Goal: Task Accomplishment & Management: Use online tool/utility

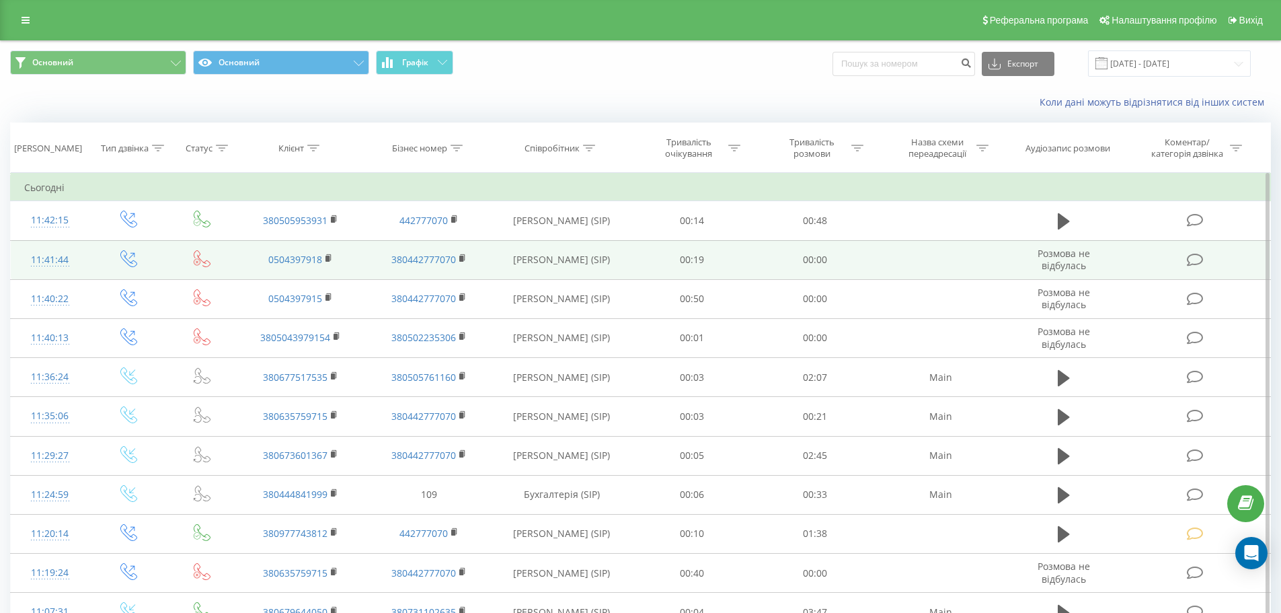
click at [1181, 264] on td at bounding box center [1196, 259] width 148 height 39
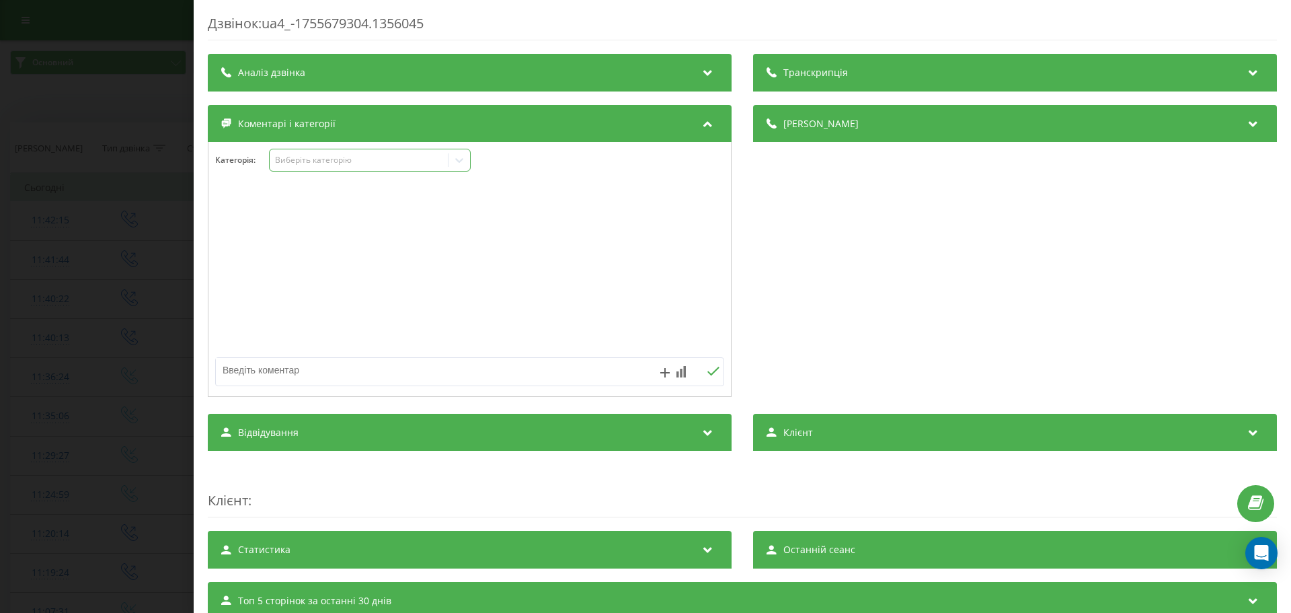
click at [379, 165] on div "Виберіть категорію" at bounding box center [359, 160] width 168 height 11
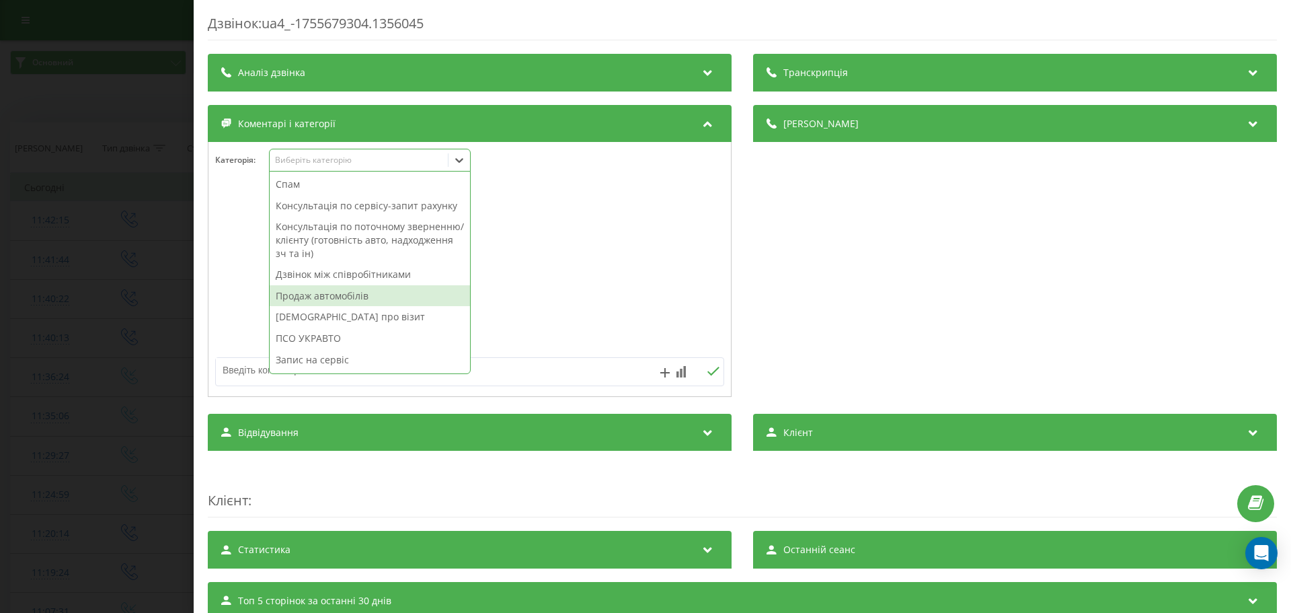
click at [373, 278] on div "Дзвінок між співробітниками" at bounding box center [370, 275] width 200 height 22
click at [586, 258] on div at bounding box center [469, 269] width 522 height 161
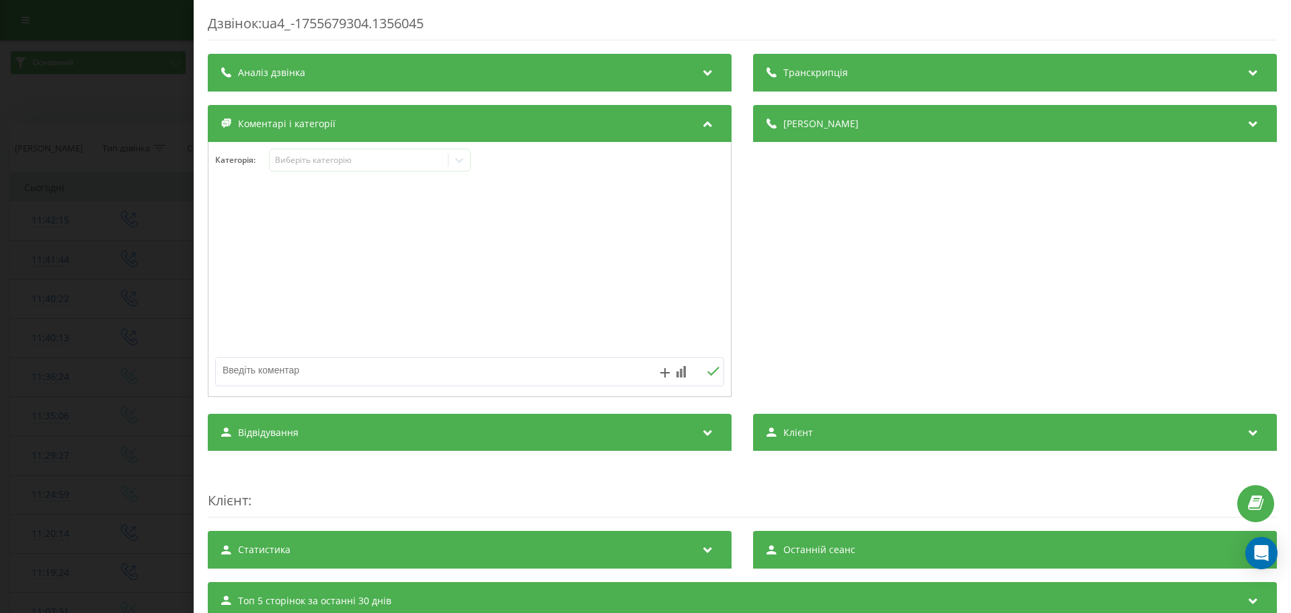
click at [0, 254] on div "Дзвінок : ua4_-1755679304.1356045 Транскрипція Для AI-аналізу майбутніх дзвінкі…" at bounding box center [645, 306] width 1291 height 613
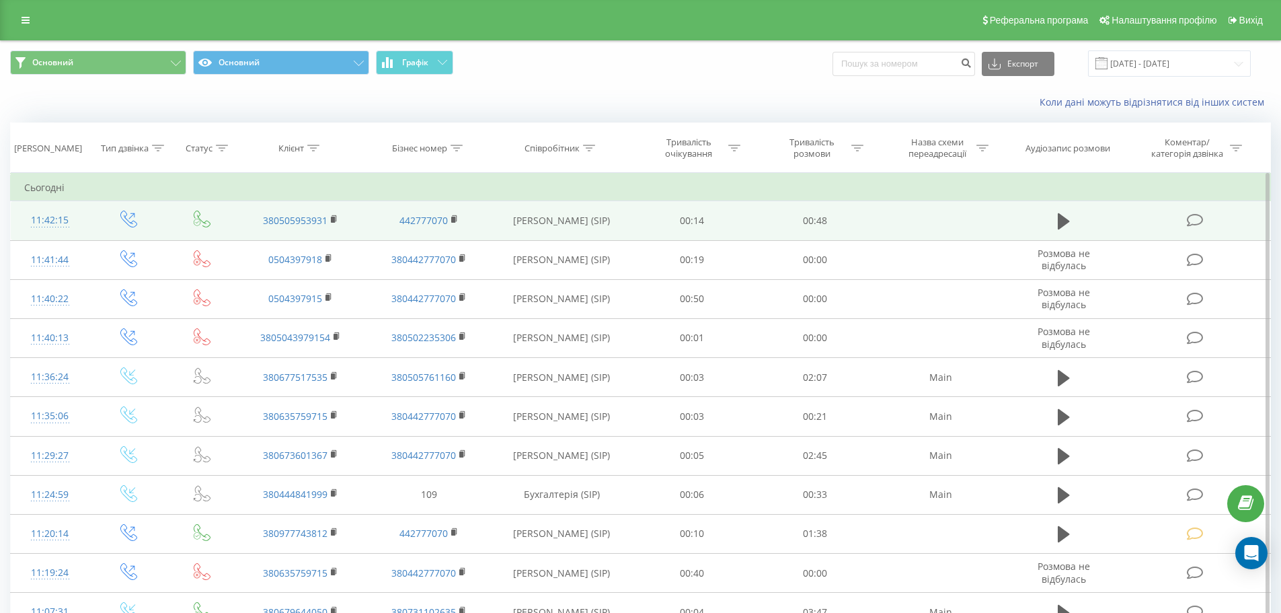
click at [1204, 217] on span at bounding box center [1196, 219] width 19 height 13
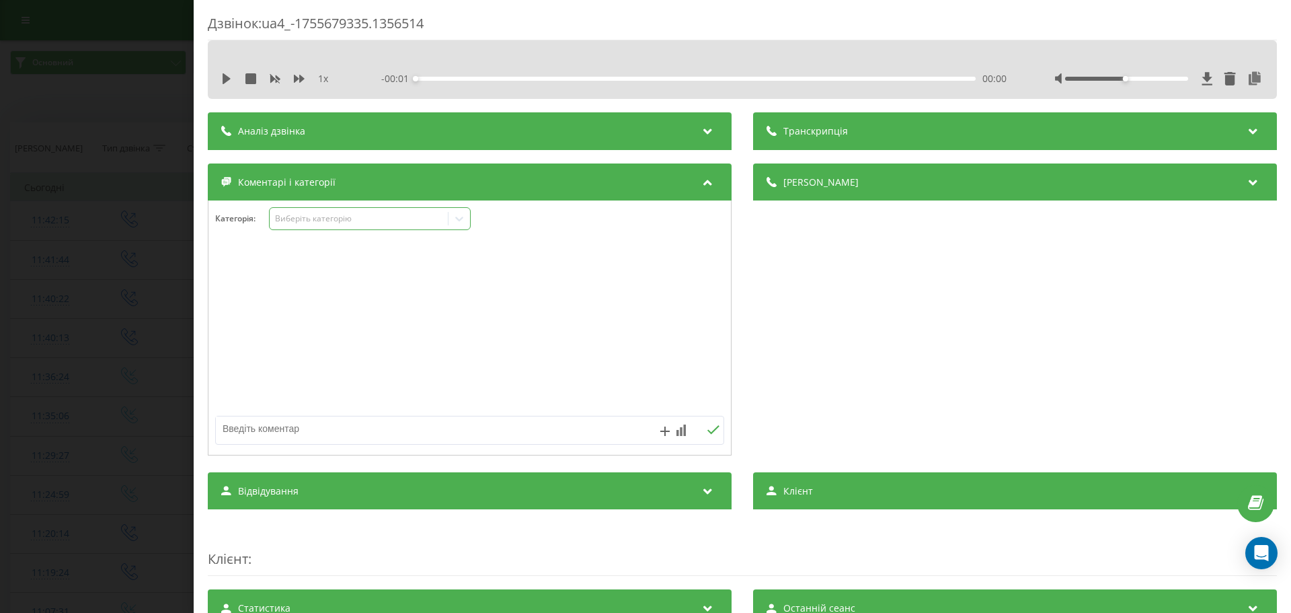
click at [362, 213] on div "Виберіть категорію" at bounding box center [359, 218] width 168 height 11
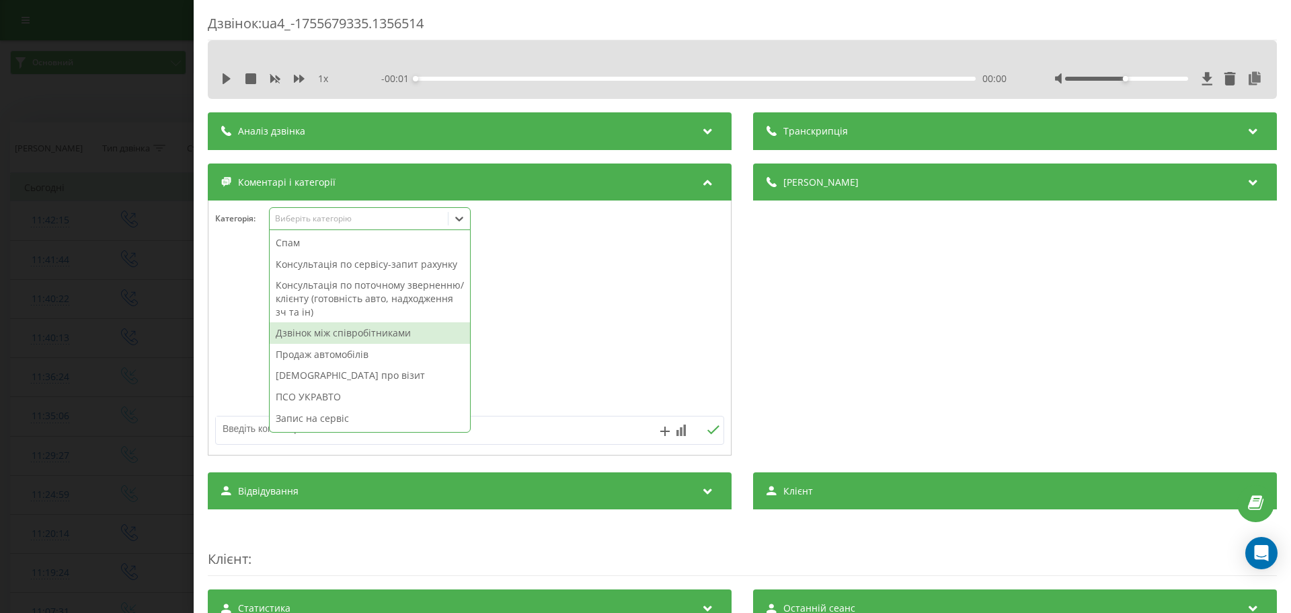
click at [365, 328] on div "Дзвінок між співробітниками" at bounding box center [370, 333] width 200 height 22
click at [577, 303] on div at bounding box center [469, 327] width 522 height 161
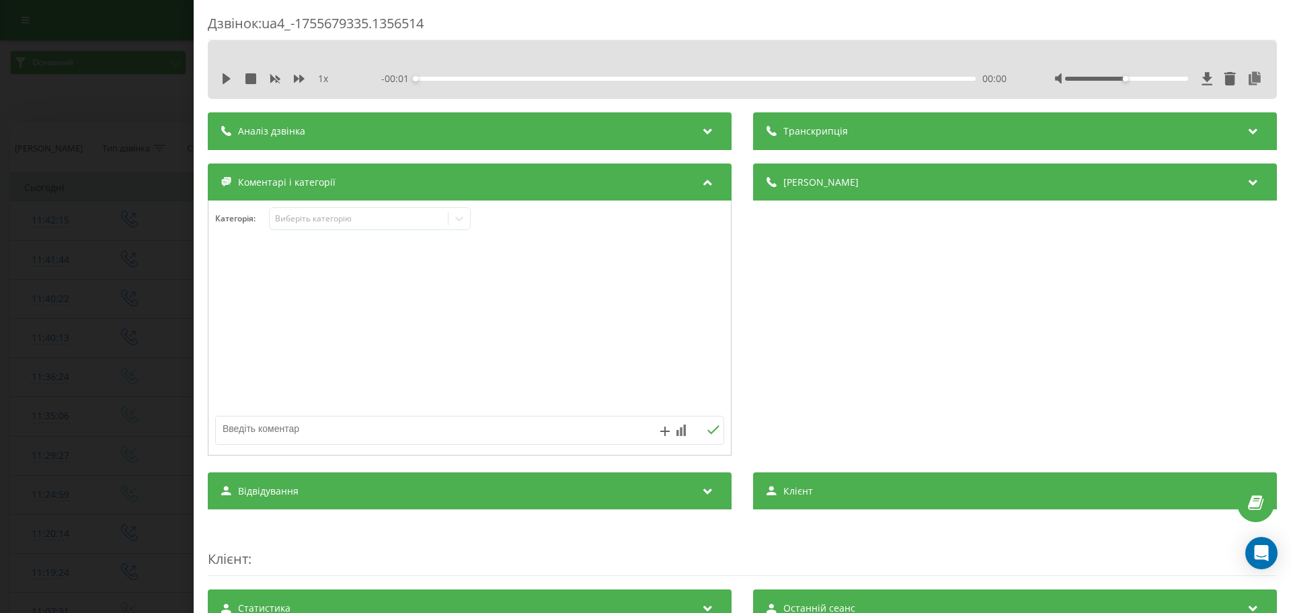
click at [0, 294] on div "Дзвінок : ua4_-1755679335.1356514 1 x - 00:01 00:00 00:00 Транскрипція Для AI-а…" at bounding box center [645, 306] width 1291 height 613
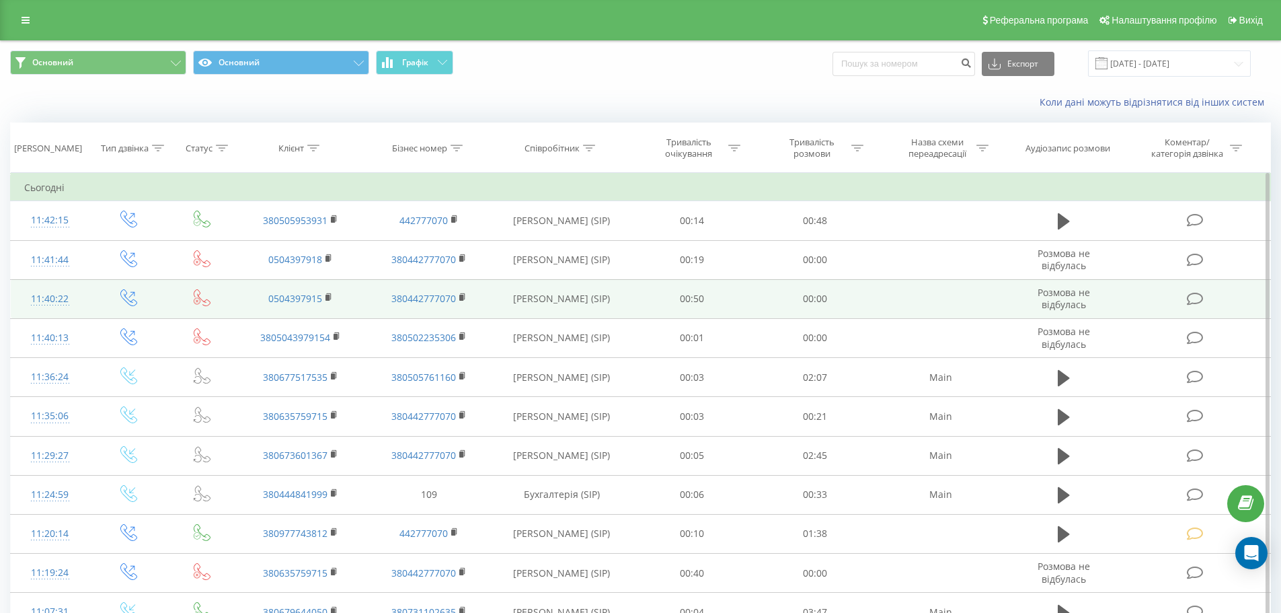
click at [1209, 295] on td at bounding box center [1196, 298] width 148 height 39
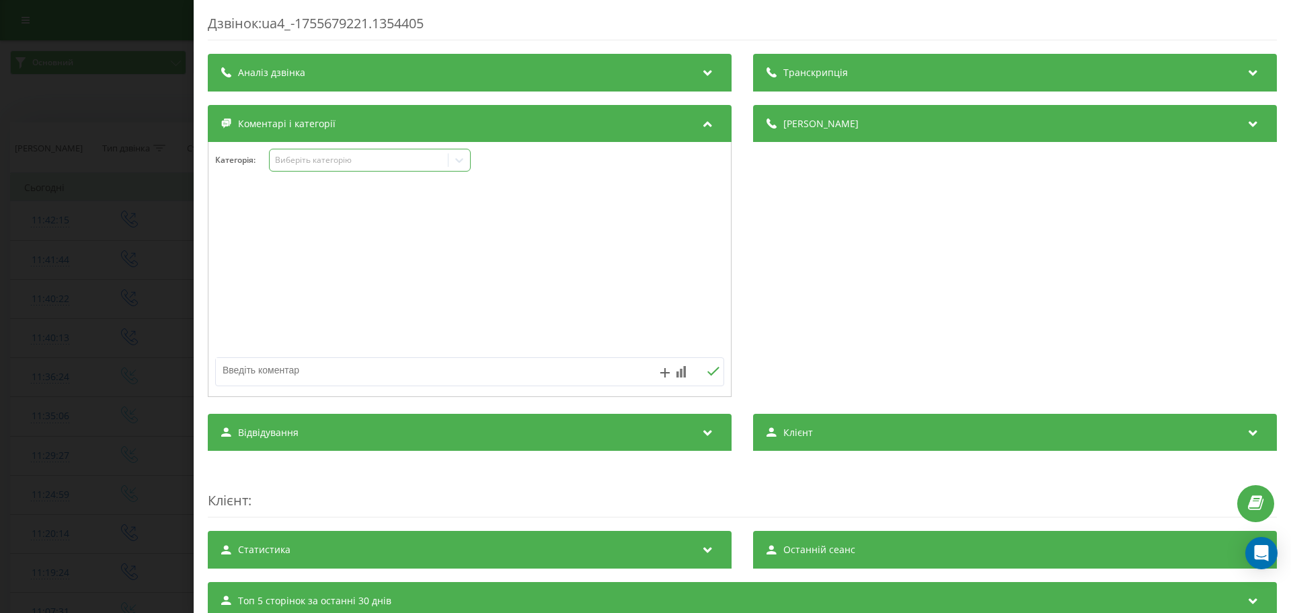
click at [399, 160] on div "Виберіть категорію" at bounding box center [359, 160] width 168 height 11
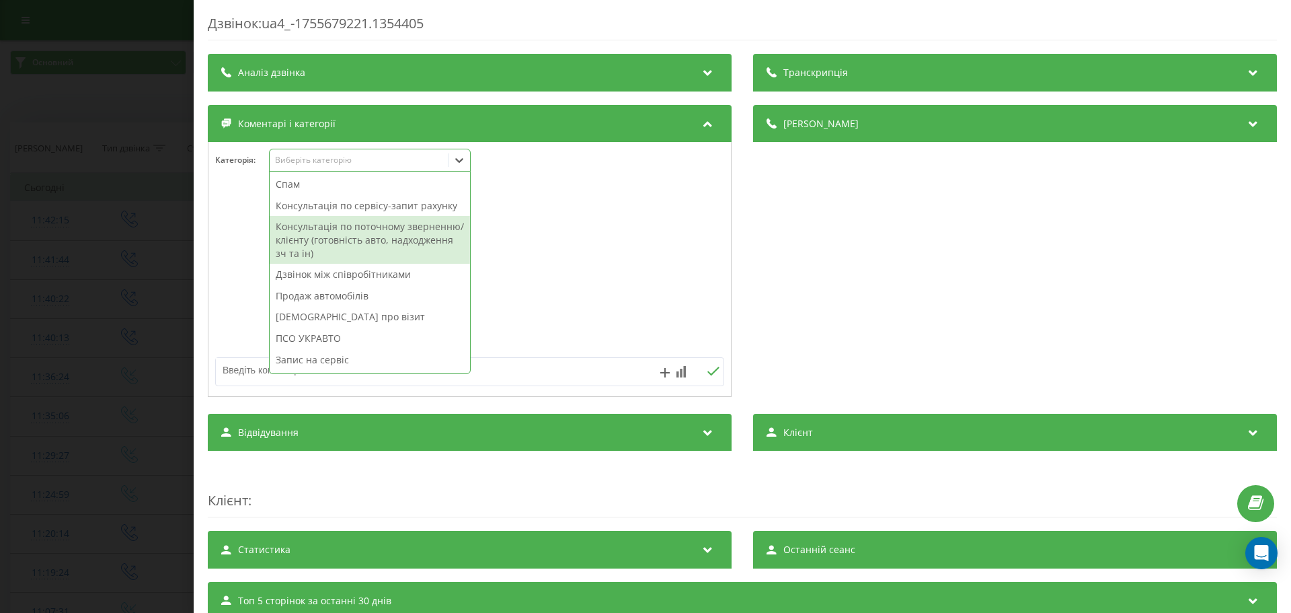
click at [386, 277] on div "Дзвінок між співробітниками" at bounding box center [370, 275] width 200 height 22
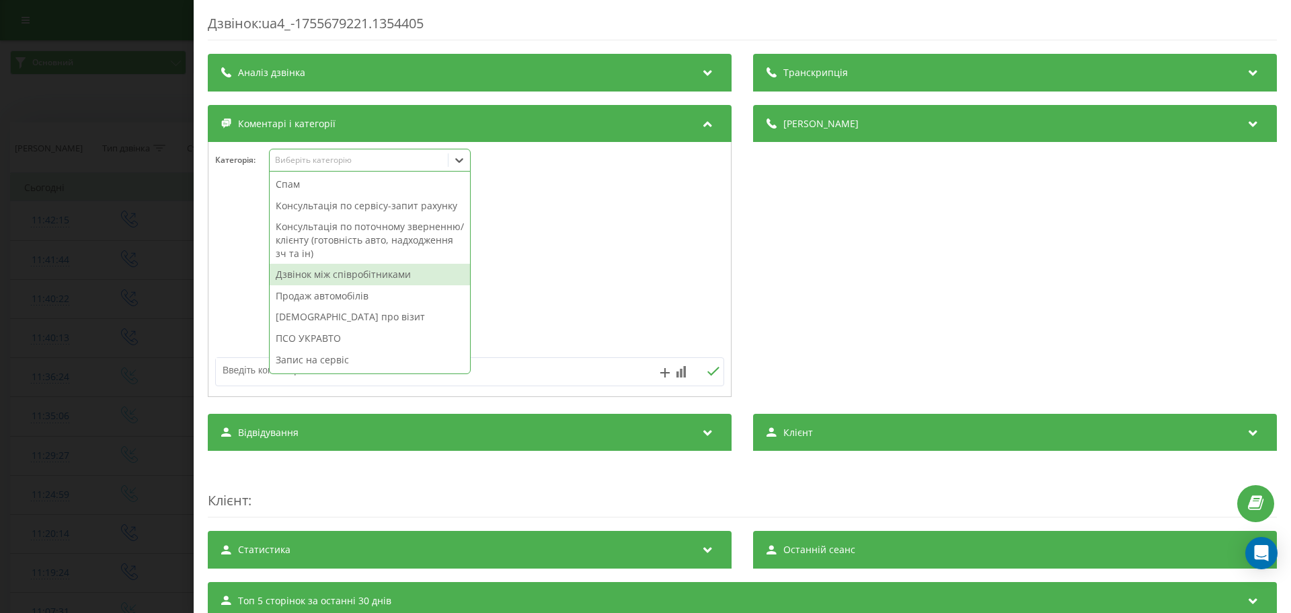
click at [630, 223] on div at bounding box center [469, 269] width 522 height 161
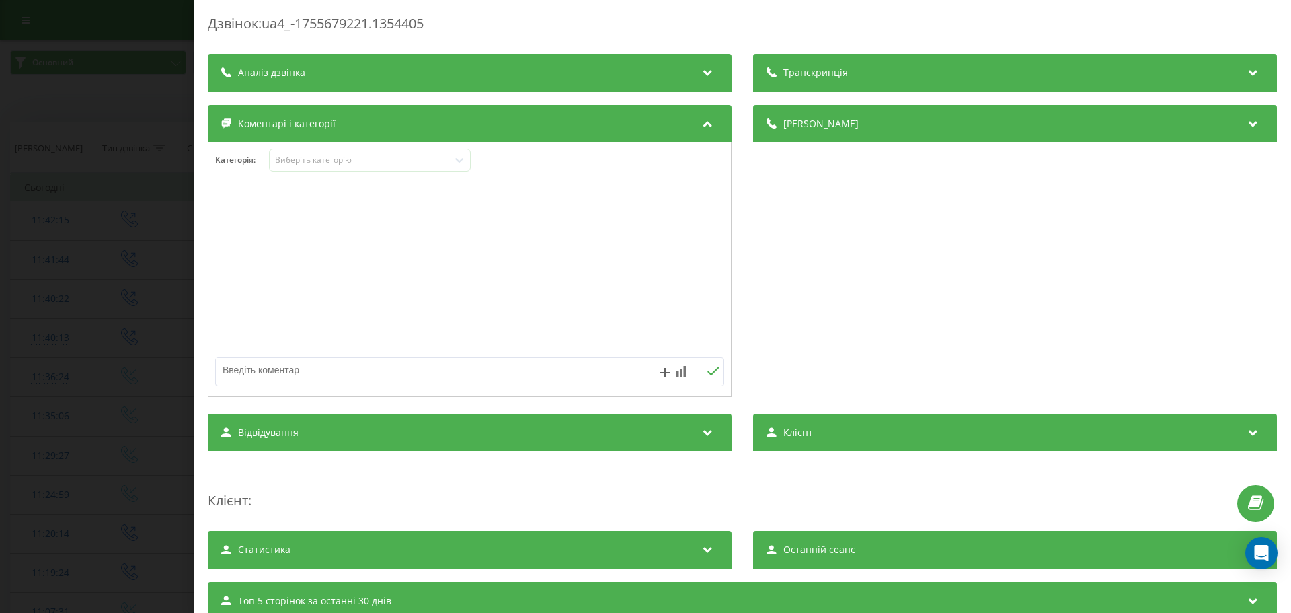
click at [17, 263] on div "Дзвінок : ua4_-1755679221.1354405 Транскрипція Для AI-аналізу майбутніх дзвінкі…" at bounding box center [645, 306] width 1291 height 613
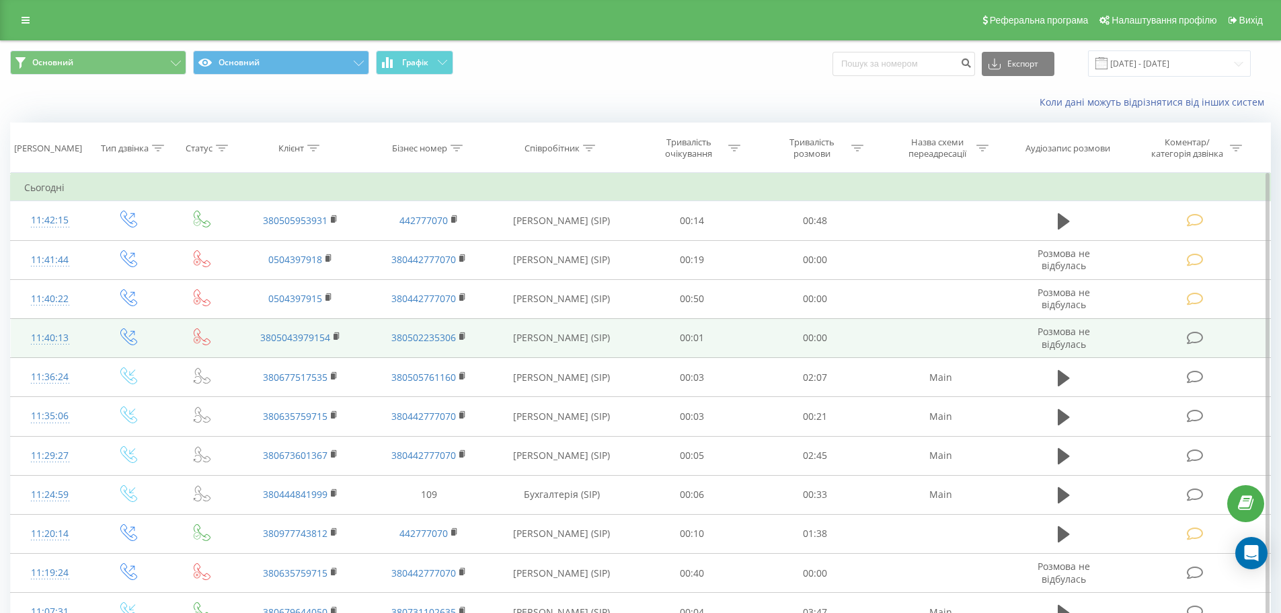
click at [1203, 342] on icon at bounding box center [1195, 338] width 17 height 14
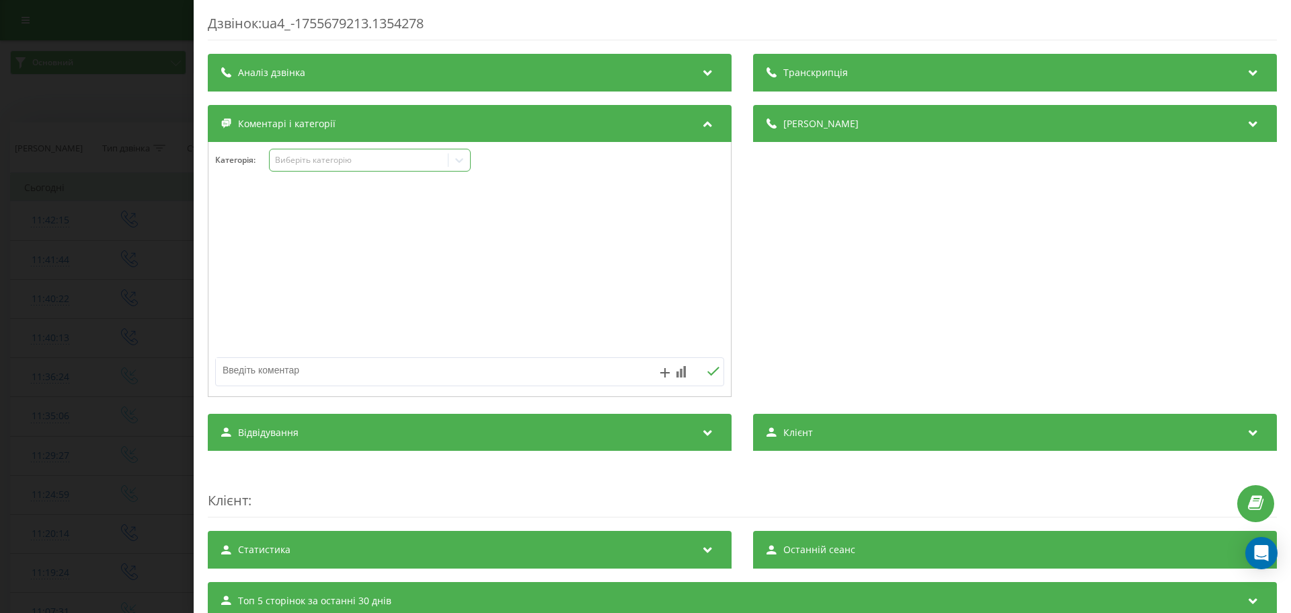
click at [414, 169] on div "Виберіть категорію" at bounding box center [370, 160] width 202 height 23
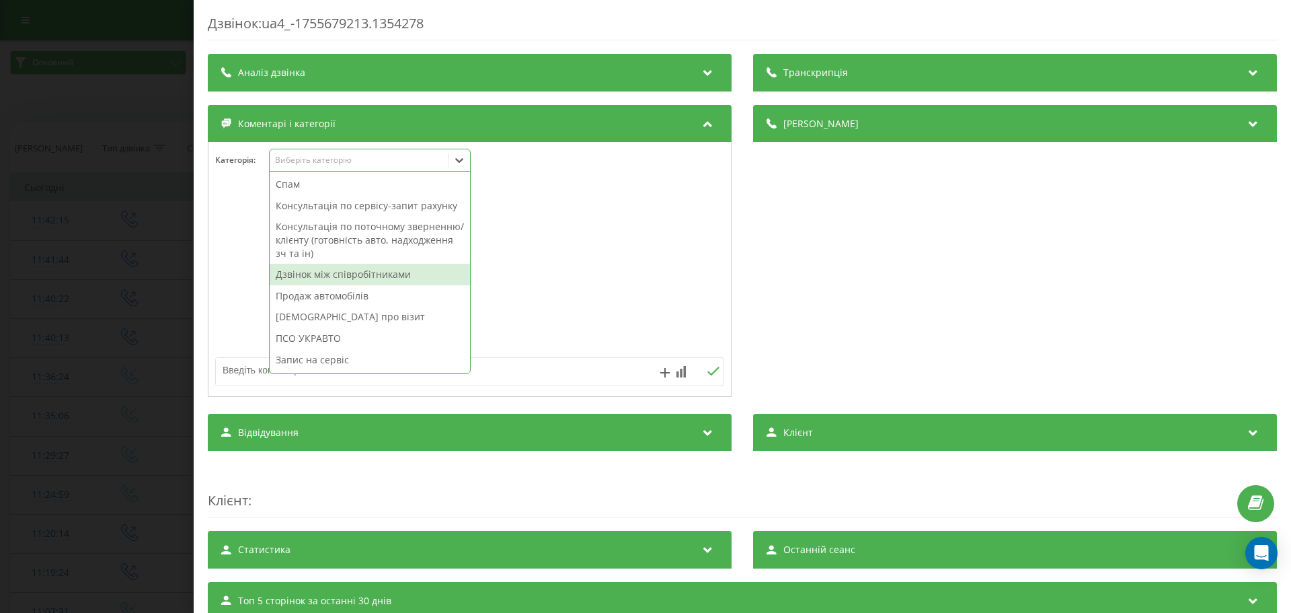
click at [384, 278] on div "Дзвінок між співробітниками" at bounding box center [370, 275] width 200 height 22
click at [608, 249] on div at bounding box center [469, 269] width 522 height 161
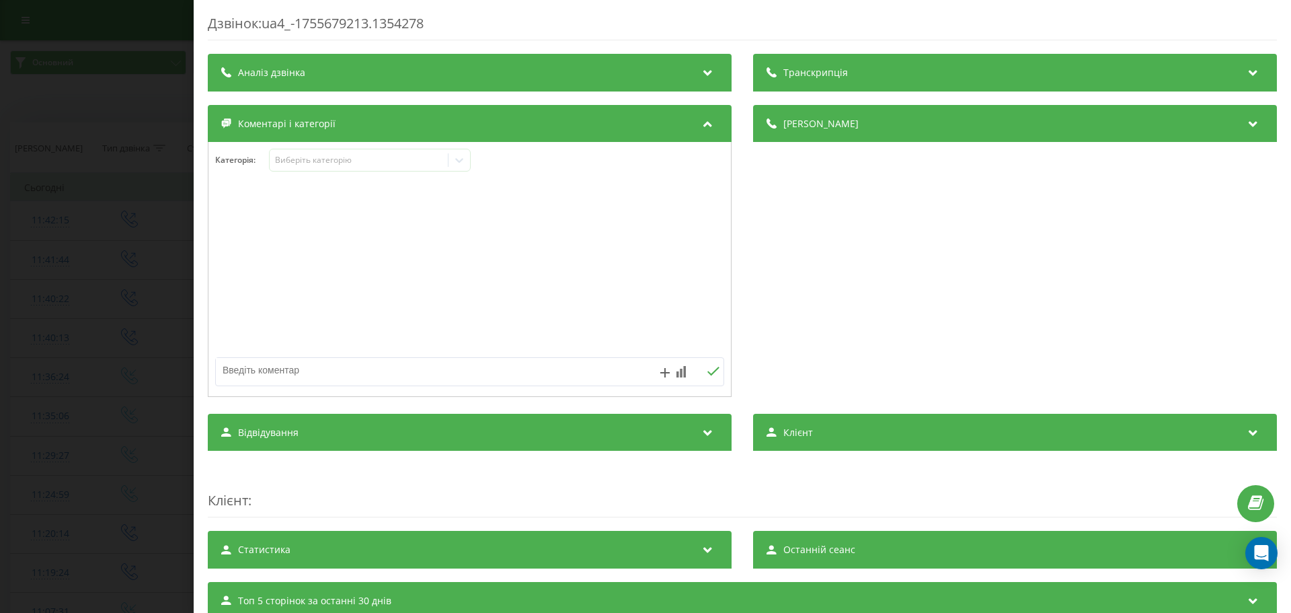
click at [0, 223] on div "Дзвінок : ua4_-1755679213.1354278 Транскрипція Для AI-аналізу майбутніх дзвінкі…" at bounding box center [645, 306] width 1291 height 613
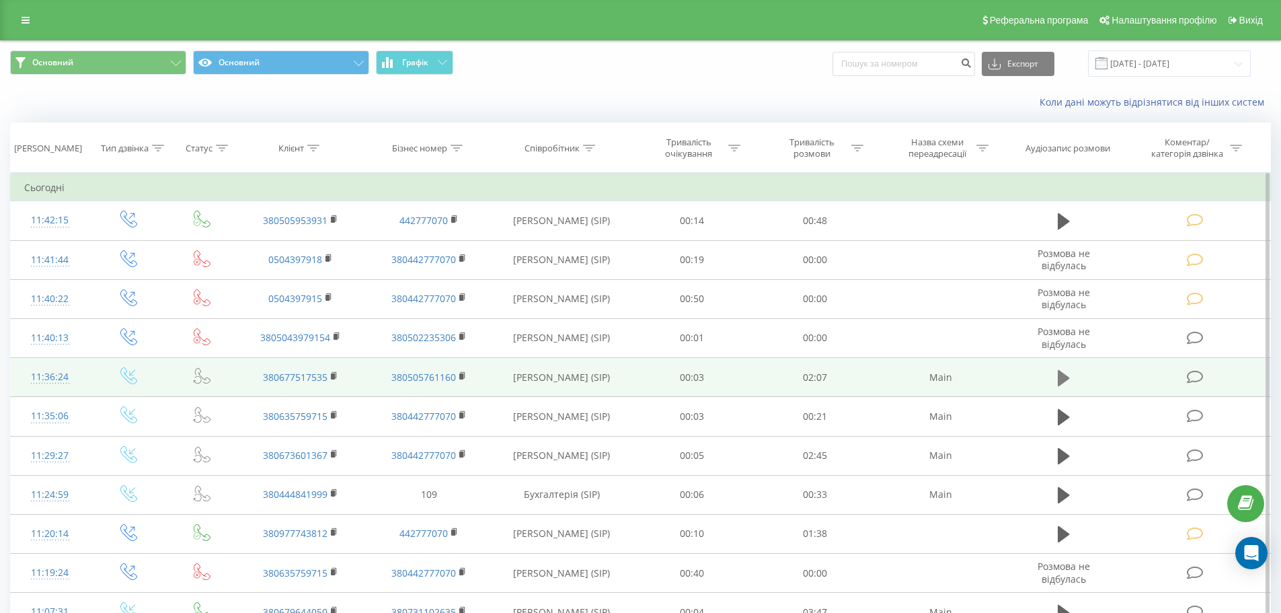
click at [1058, 368] on icon at bounding box center [1064, 377] width 12 height 19
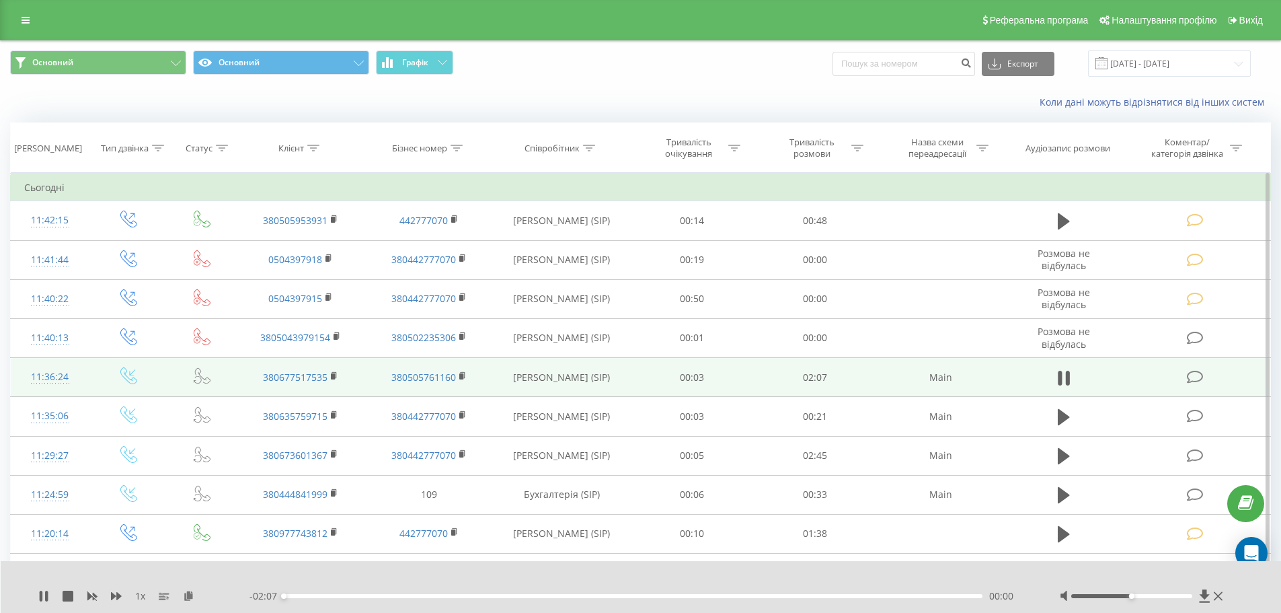
click at [1194, 374] on icon at bounding box center [1195, 377] width 17 height 14
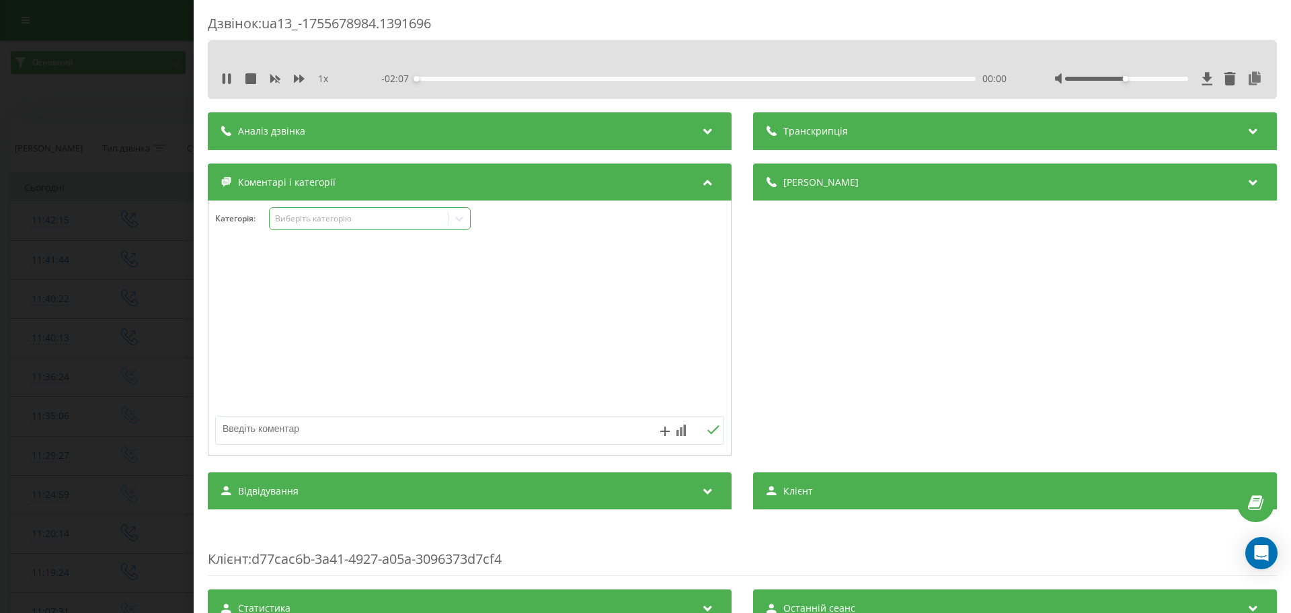
click at [330, 220] on div "Виберіть категорію" at bounding box center [359, 218] width 168 height 11
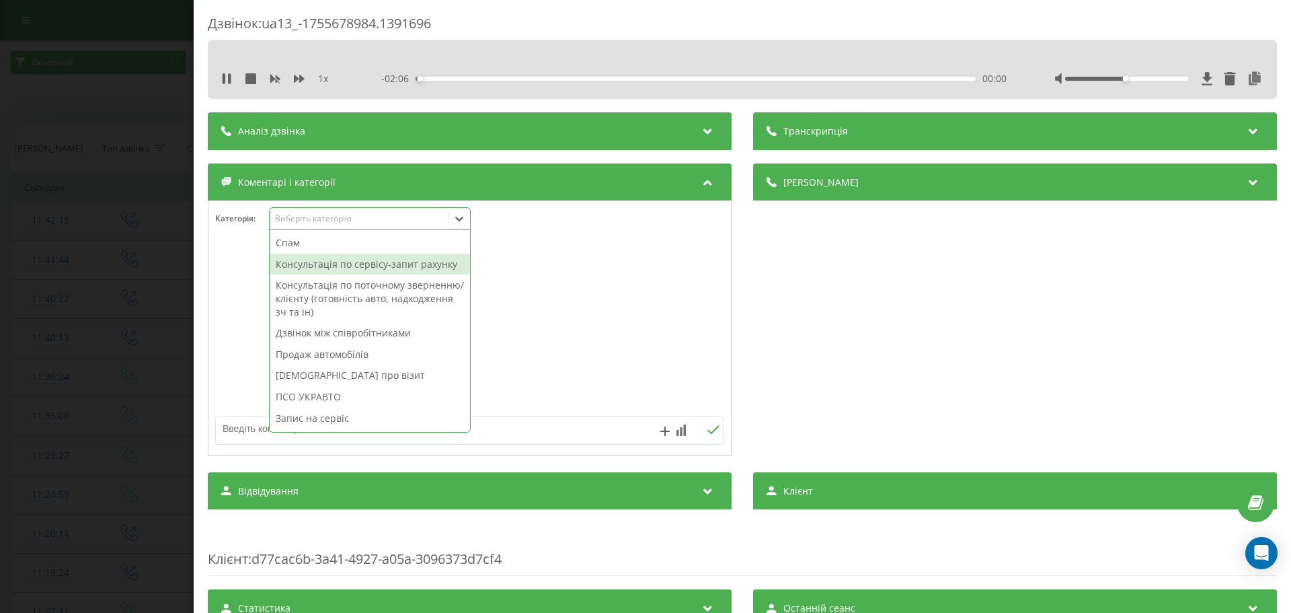
click at [352, 265] on div "Консультація по сервісу-запит рахунку" at bounding box center [370, 264] width 200 height 22
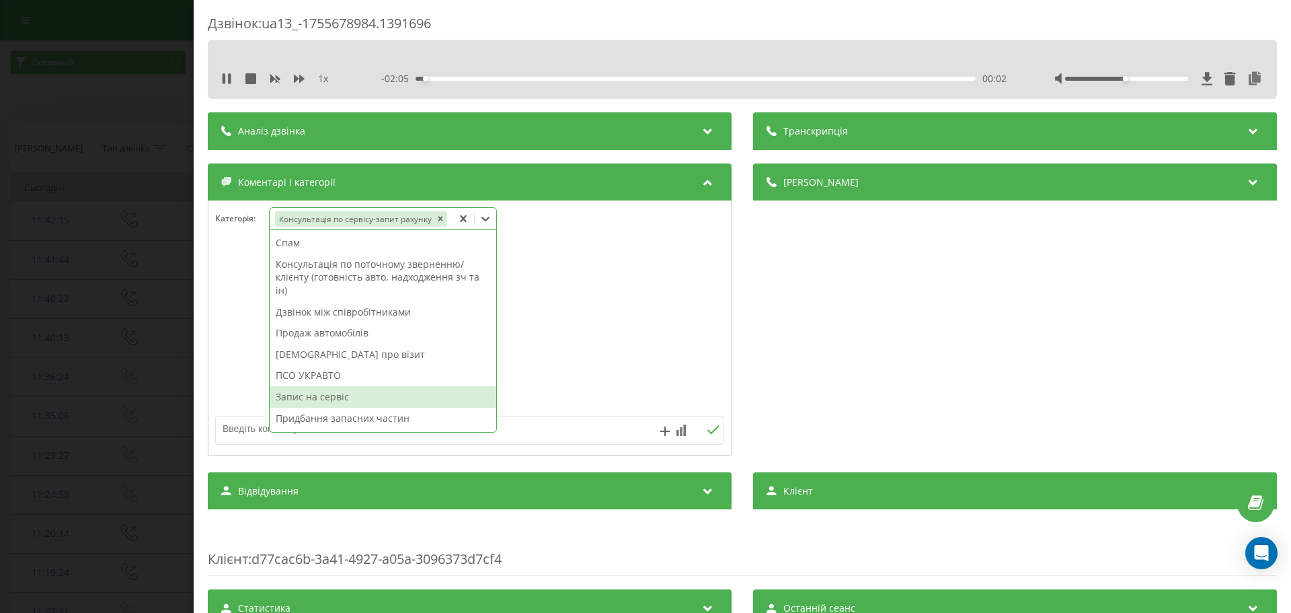
click at [344, 400] on div "Запис на сервіс" at bounding box center [383, 397] width 227 height 22
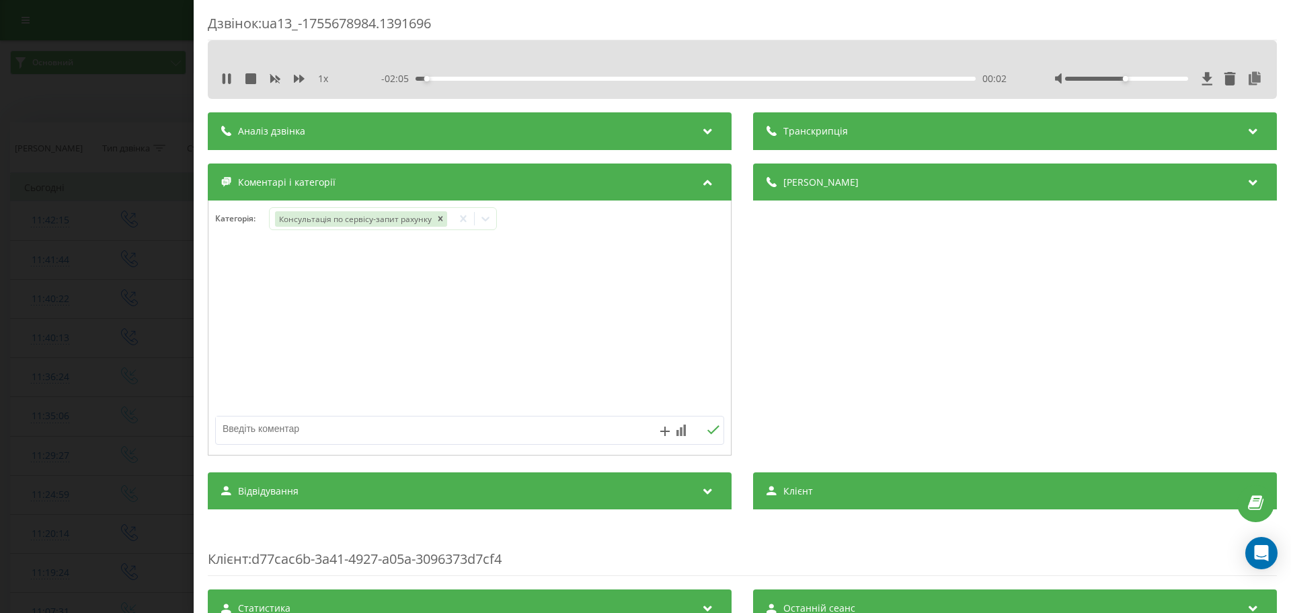
click at [602, 356] on div at bounding box center [469, 327] width 522 height 161
click at [389, 428] on textarea at bounding box center [419, 428] width 406 height 24
type textarea "Спорт"
click at [524, 216] on icon "Remove Запис на сервіс" at bounding box center [523, 218] width 9 height 9
click at [437, 221] on icon "Remove Консультація по сервісу-запит рахунку" at bounding box center [440, 218] width 9 height 9
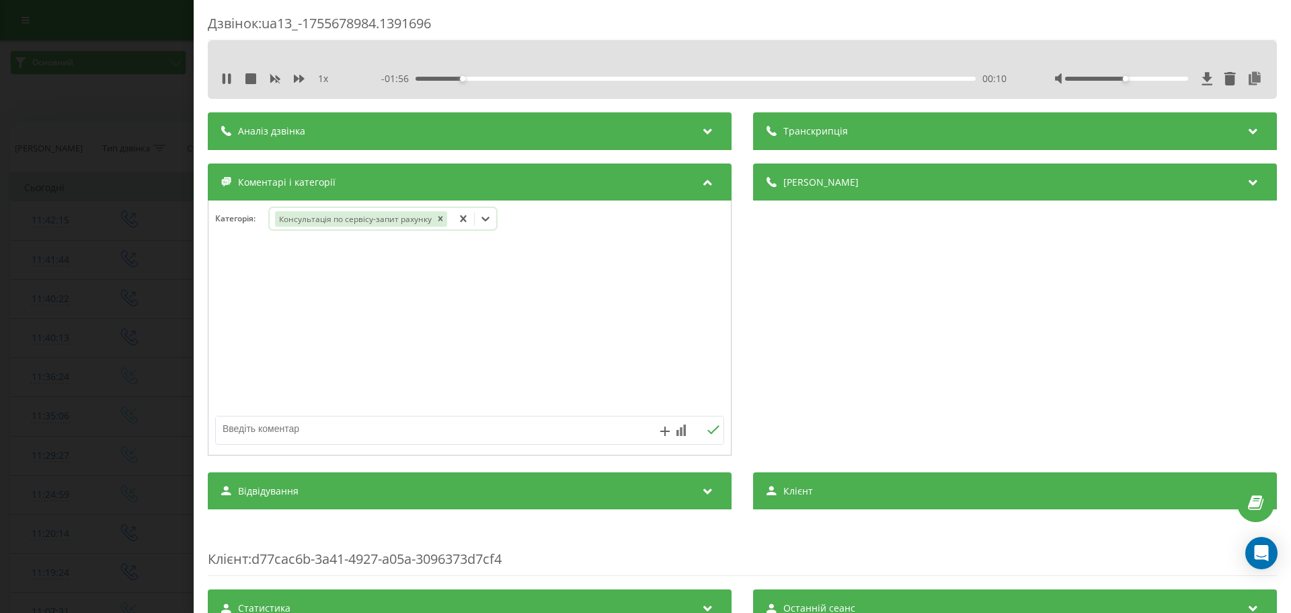
click at [483, 219] on icon at bounding box center [485, 219] width 8 height 5
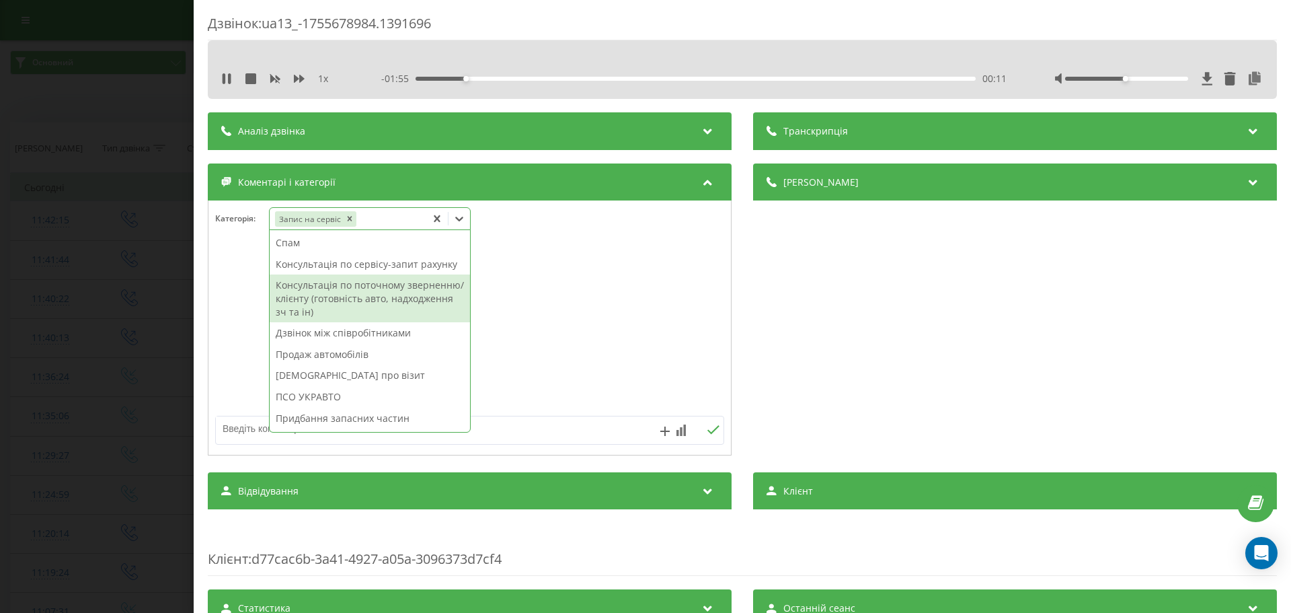
click at [391, 282] on div "Консультація по поточному зверненню/клієнту (готовність авто, надходження зч та…" at bounding box center [370, 298] width 200 height 48
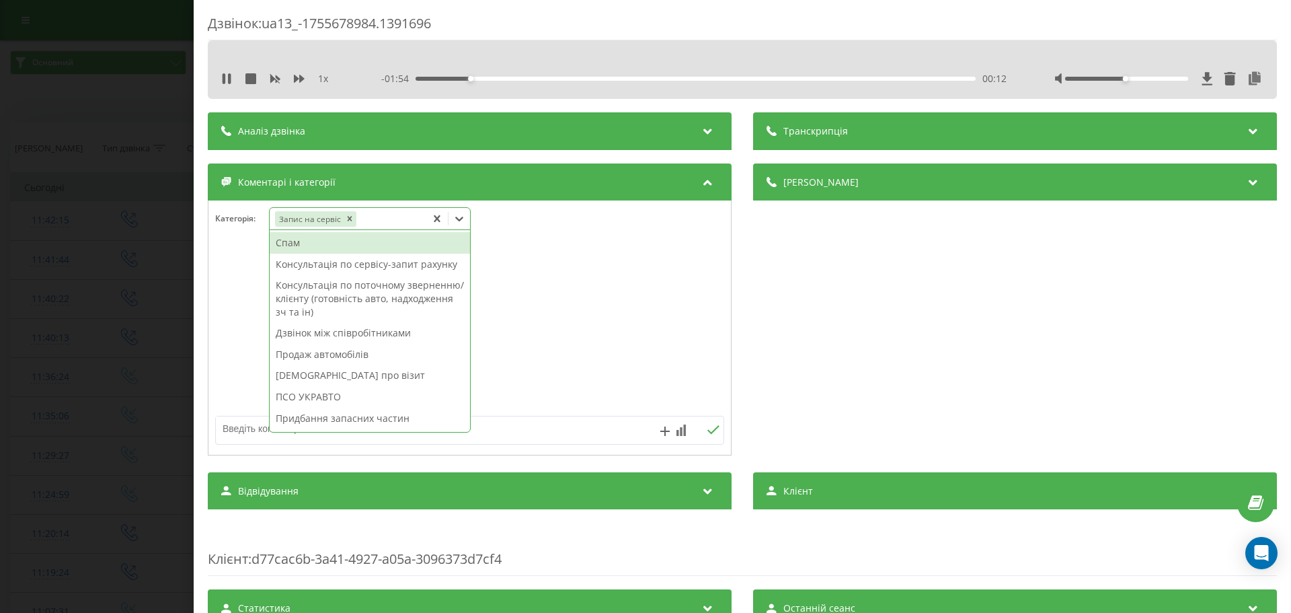
click at [561, 293] on div at bounding box center [469, 327] width 522 height 161
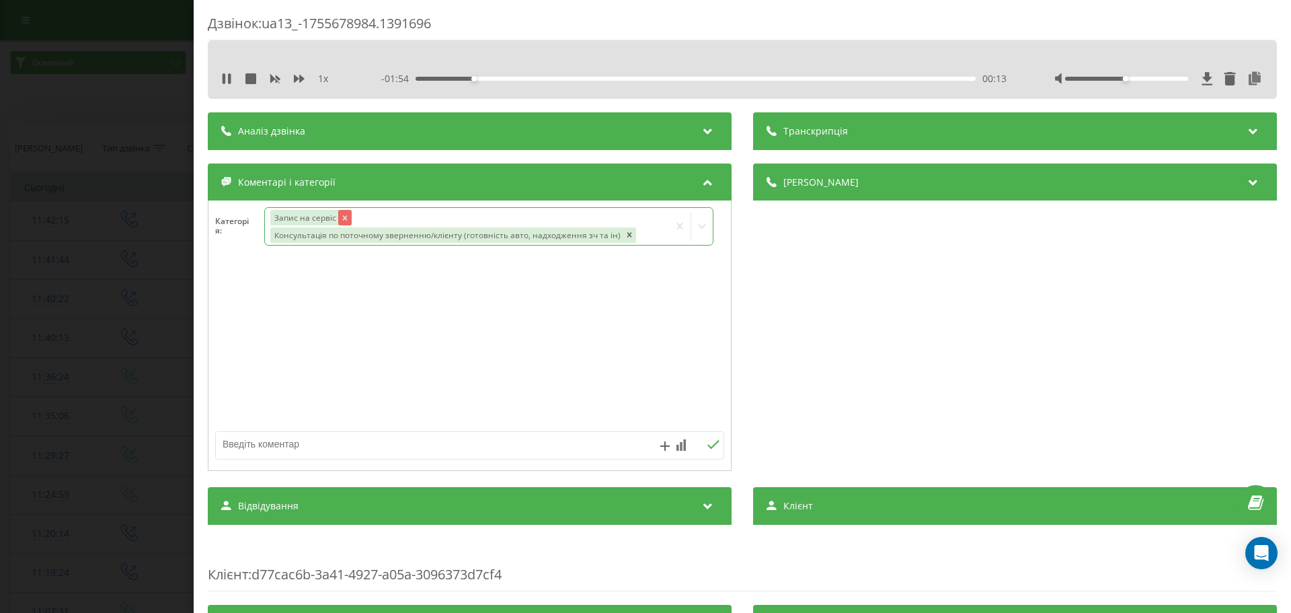
click at [345, 219] on icon "Remove Запис на сервіс" at bounding box center [345, 217] width 5 height 5
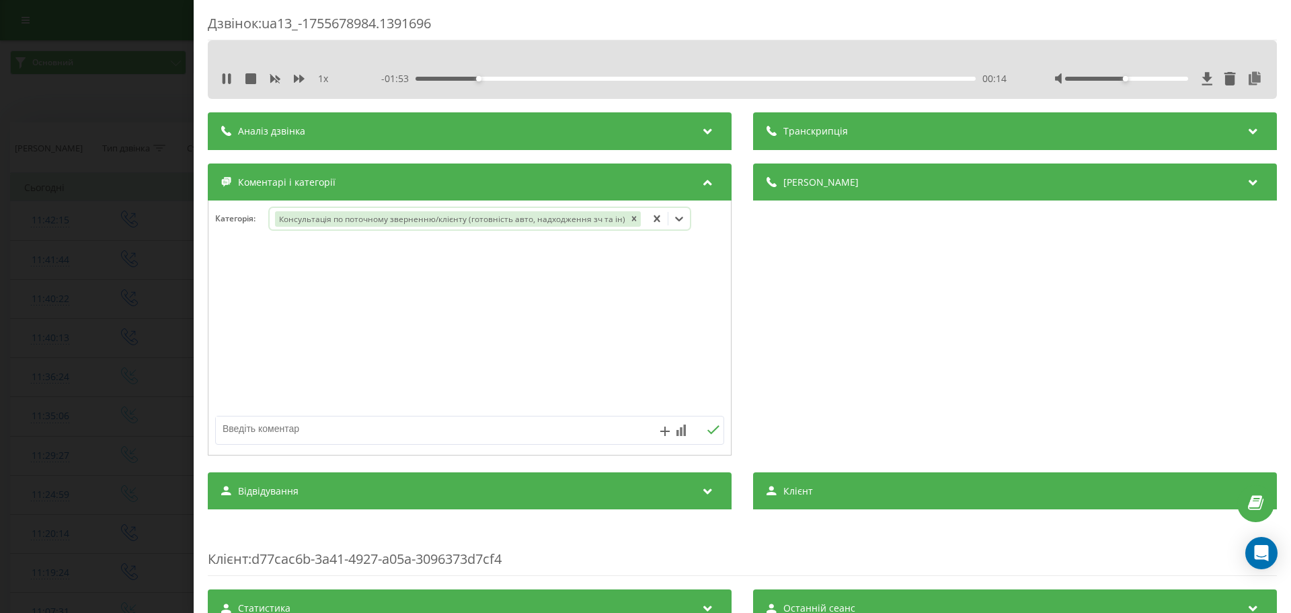
click at [299, 390] on div at bounding box center [469, 327] width 522 height 161
click at [284, 422] on textarea at bounding box center [419, 428] width 406 height 24
type textarea "Питання щодо з’єднання з менеджером Дмитром Ніссан"
click at [0, 333] on div "Дзвінок : ua13_-1755678984.1391696 1 x - 01:37 00:30 00:30 Транскрипція Для AI-…" at bounding box center [645, 306] width 1291 height 613
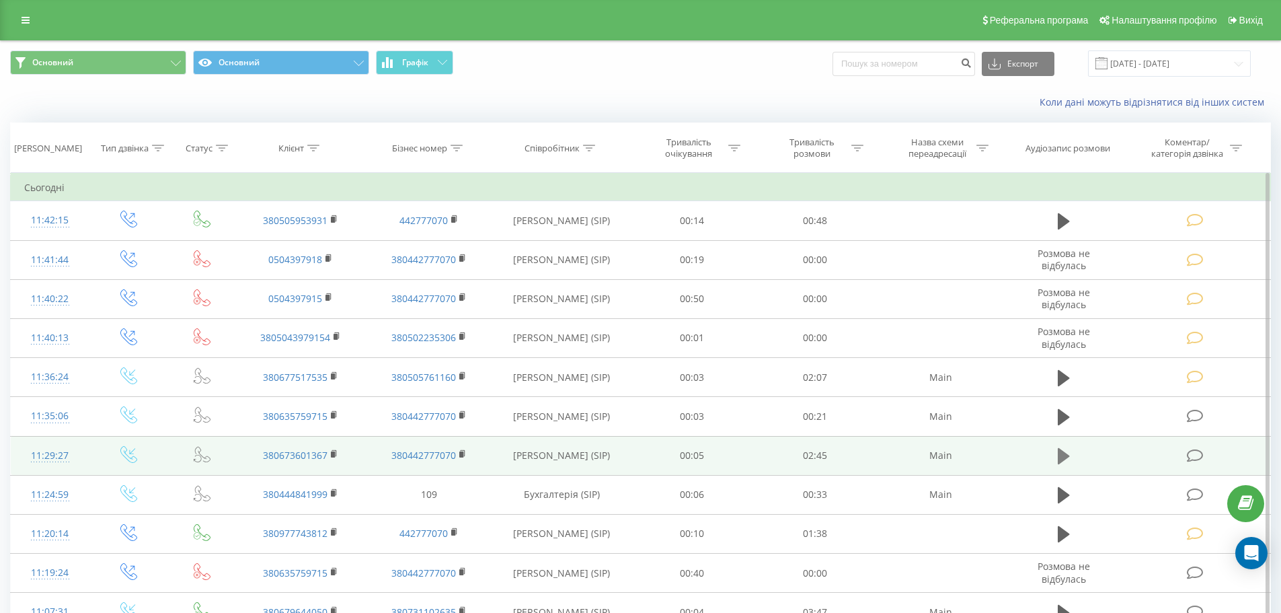
click at [1063, 457] on icon at bounding box center [1064, 456] width 12 height 16
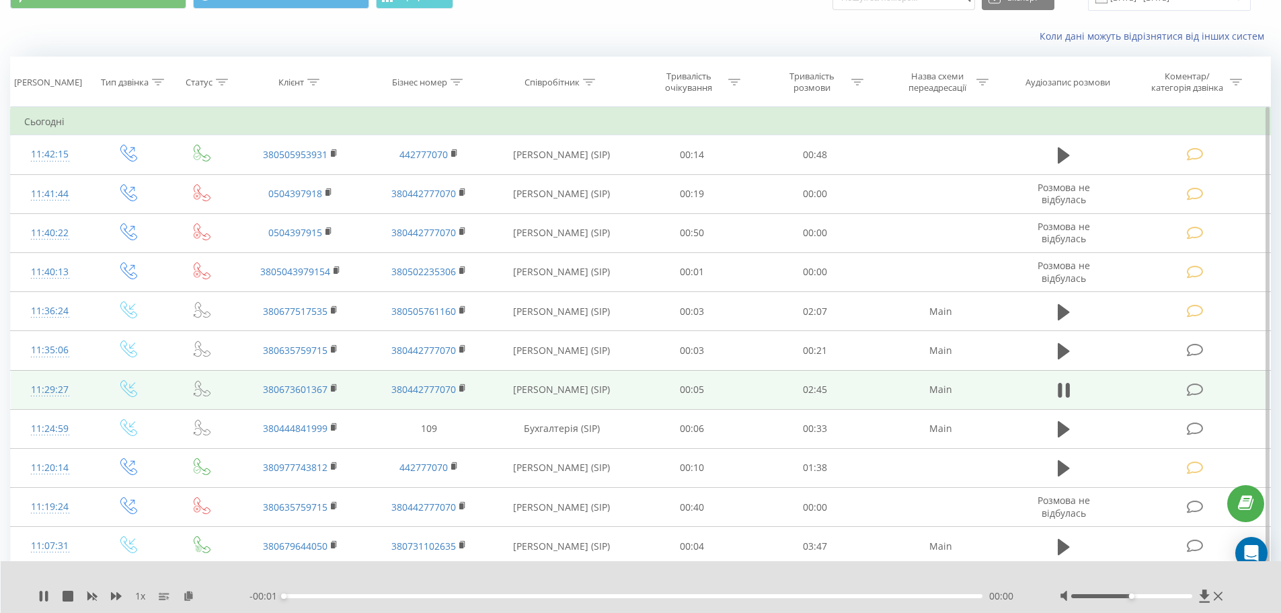
scroll to position [67, 0]
click at [1210, 389] on td at bounding box center [1196, 387] width 148 height 39
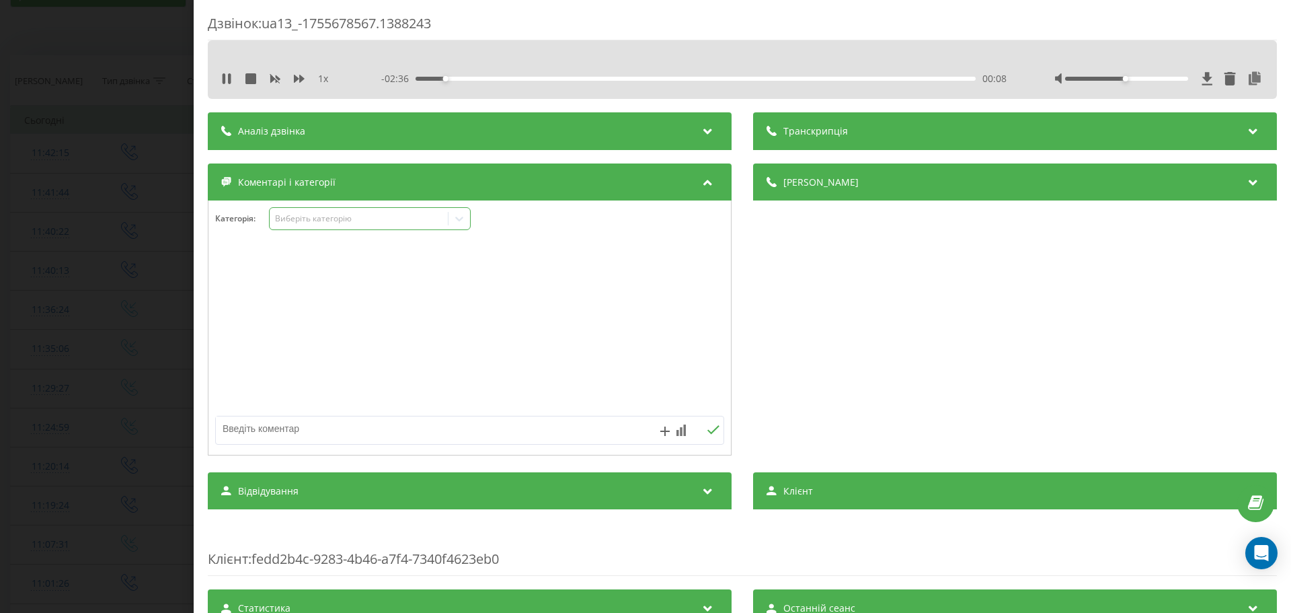
click at [361, 221] on div "Виберіть категорію" at bounding box center [359, 218] width 168 height 11
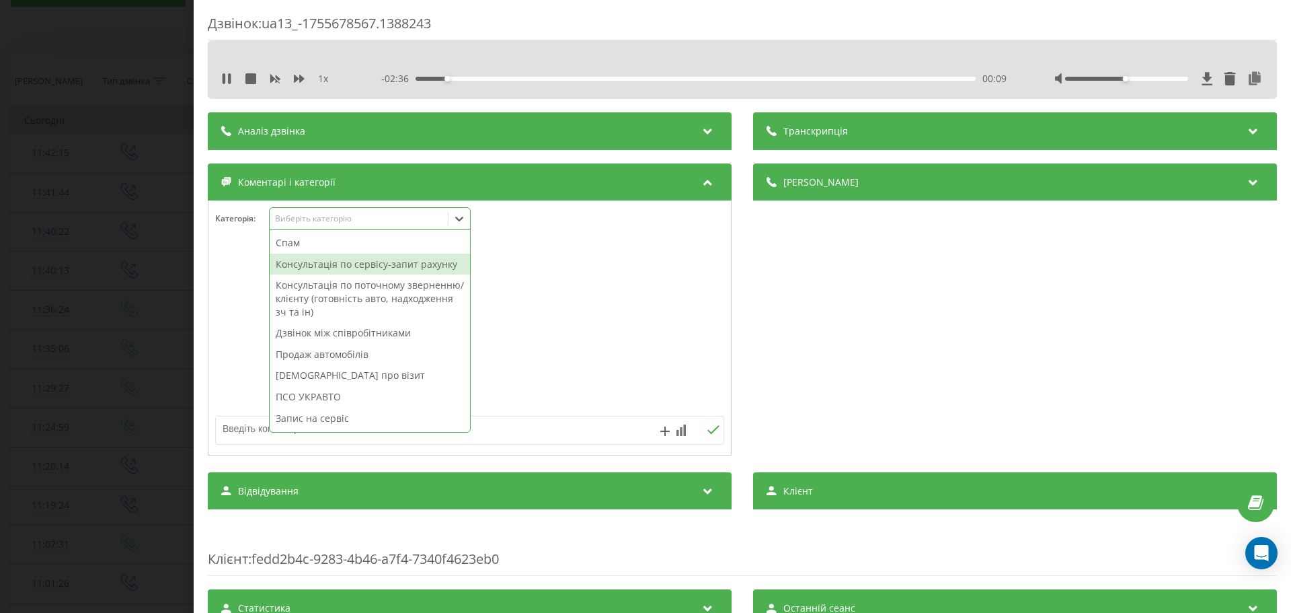
click at [370, 260] on div "Консультація по сервісу-запит рахунку" at bounding box center [370, 264] width 200 height 22
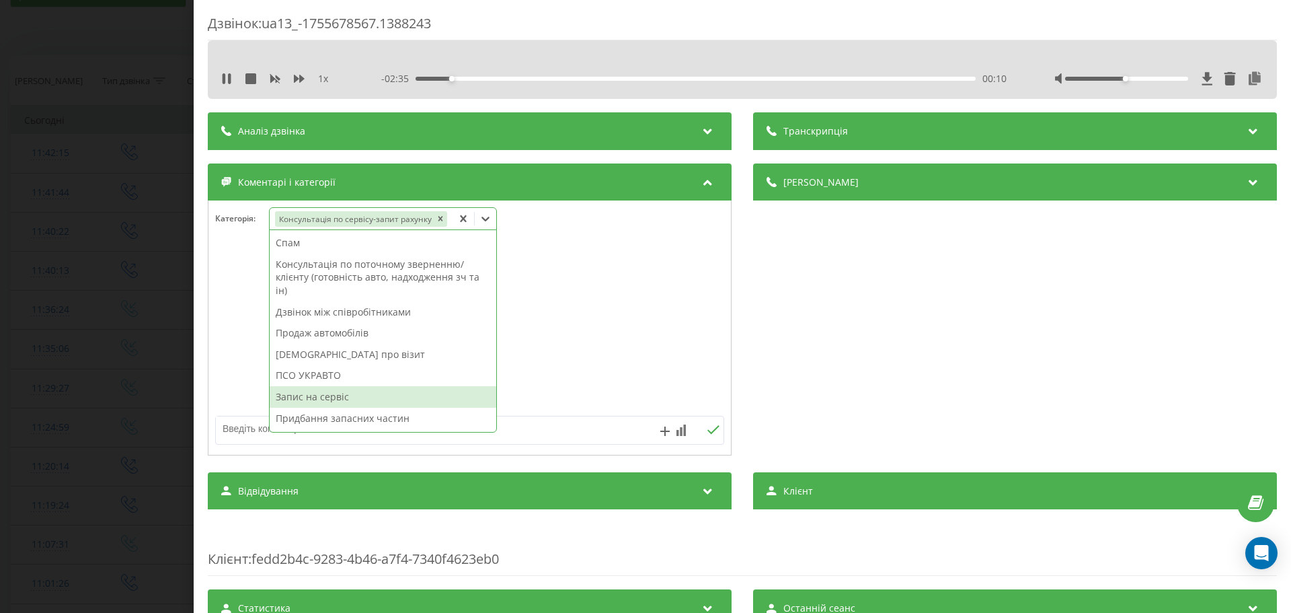
click at [365, 398] on div "Запис на сервіс" at bounding box center [383, 397] width 227 height 22
click at [590, 319] on div at bounding box center [469, 327] width 522 height 161
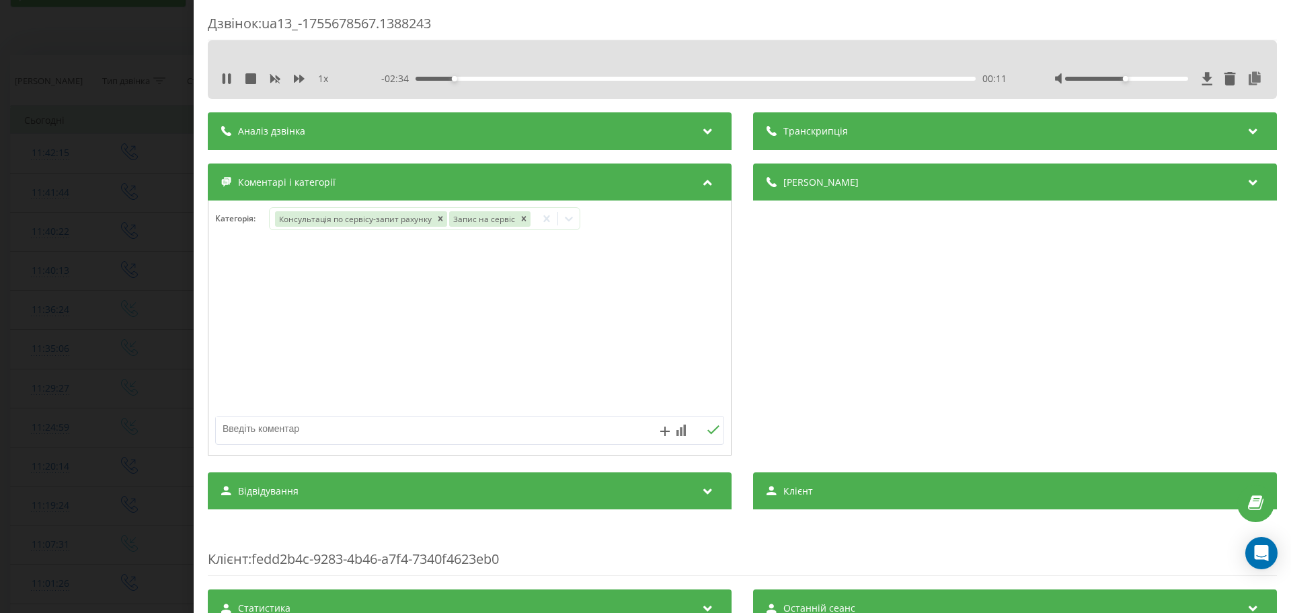
click at [401, 425] on textarea at bounding box center [419, 428] width 406 height 24
click at [569, 433] on textarea "Запис на завтра на 09:00 на СТО.Спортейдж.Проблема з ременем безпе" at bounding box center [419, 428] width 406 height 24
type textarea "Запис на завтра на 09:00 на СТО.Спортейдж.Проблема з ременем безпеки заднім"
click at [151, 286] on div "Дзвінок : ua13_-1755678567.1388243 1 x - 02:00 00:45 00:45 Транскрипція Для AI-…" at bounding box center [645, 306] width 1291 height 613
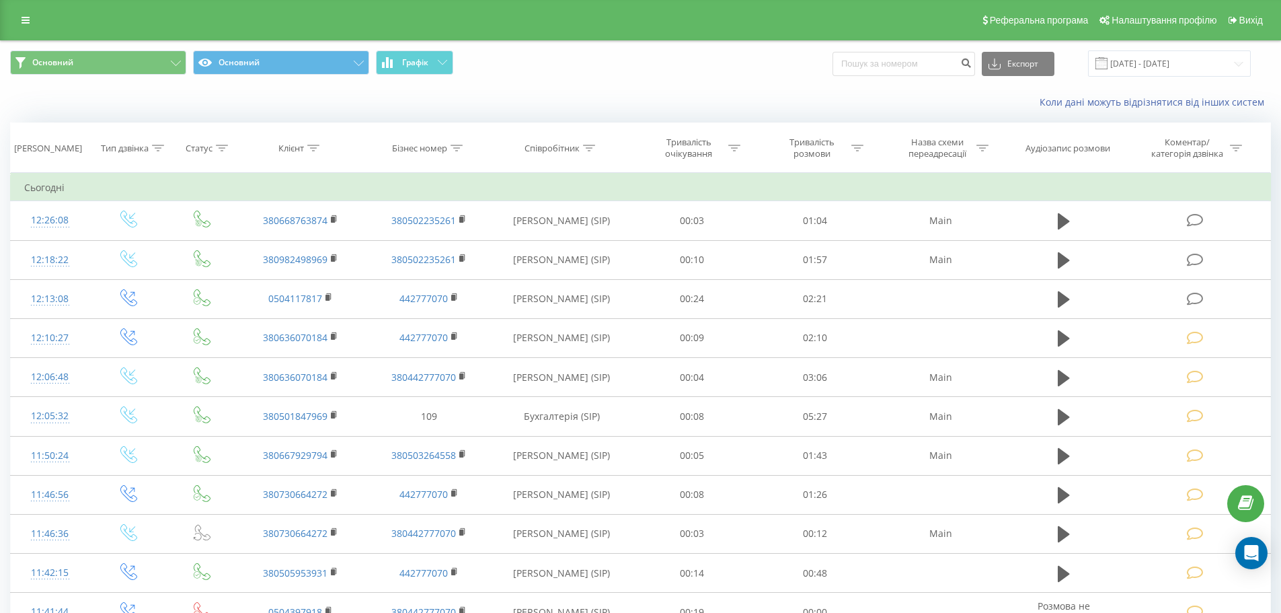
click at [240, 95] on div "Коли дані можуть відрізнятися вiд інших систем" at bounding box center [641, 102] width 1280 height 32
